Goal: Transaction & Acquisition: Book appointment/travel/reservation

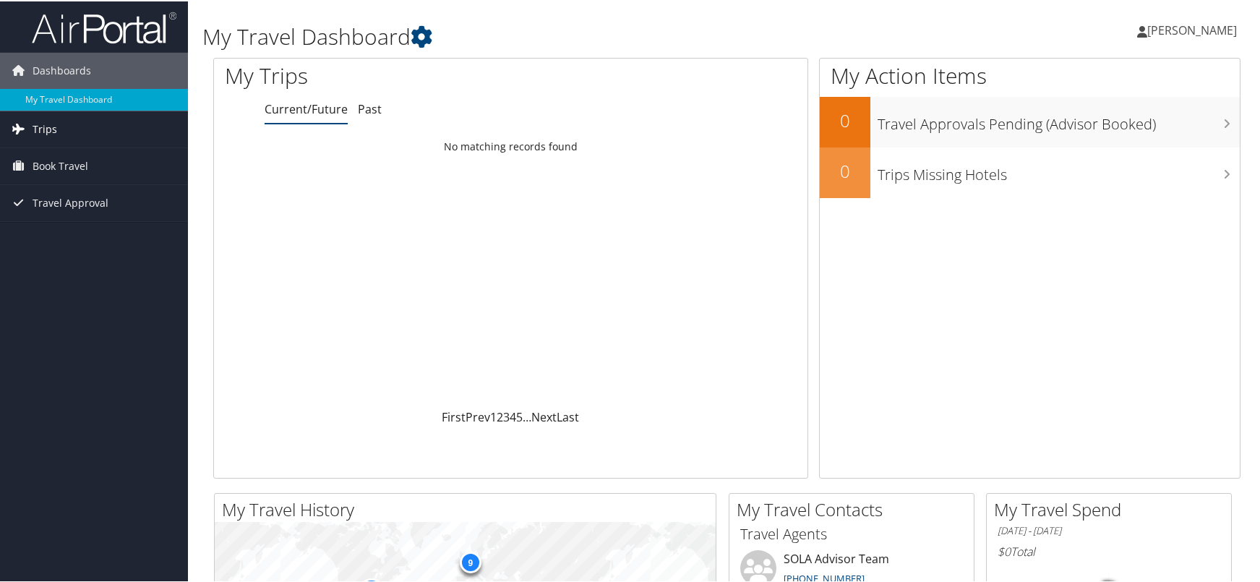
click at [72, 118] on link "Trips" at bounding box center [94, 128] width 188 height 36
click at [56, 127] on link "Trips" at bounding box center [94, 128] width 188 height 36
click at [67, 231] on span "Book Travel" at bounding box center [61, 230] width 56 height 36
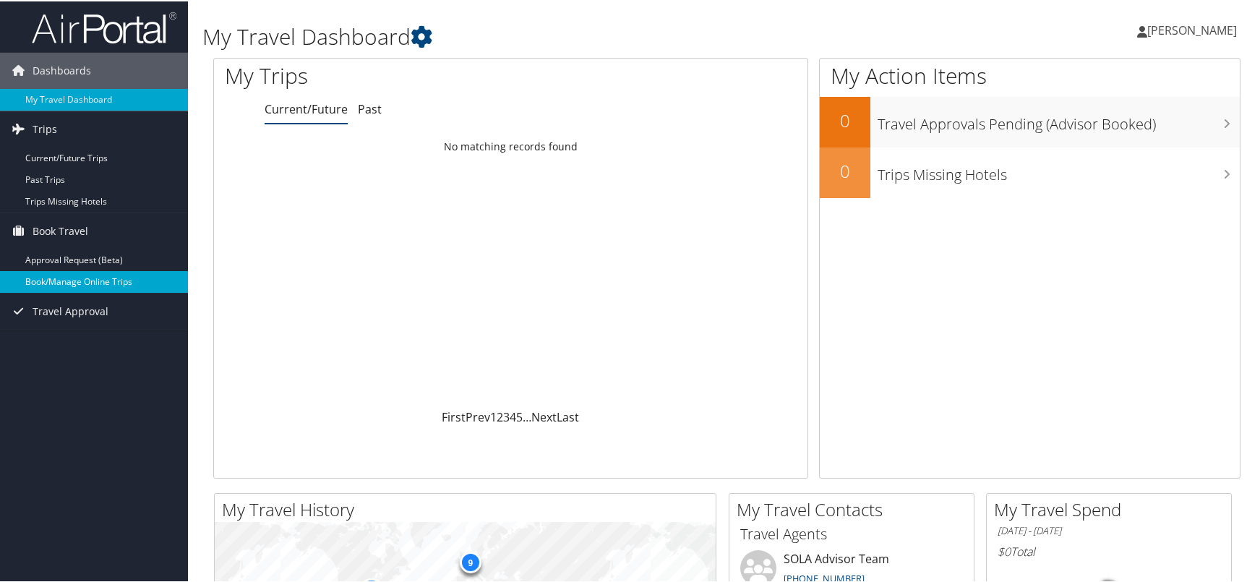
click at [90, 283] on link "Book/Manage Online Trips" at bounding box center [94, 281] width 188 height 22
